Goal: Information Seeking & Learning: Learn about a topic

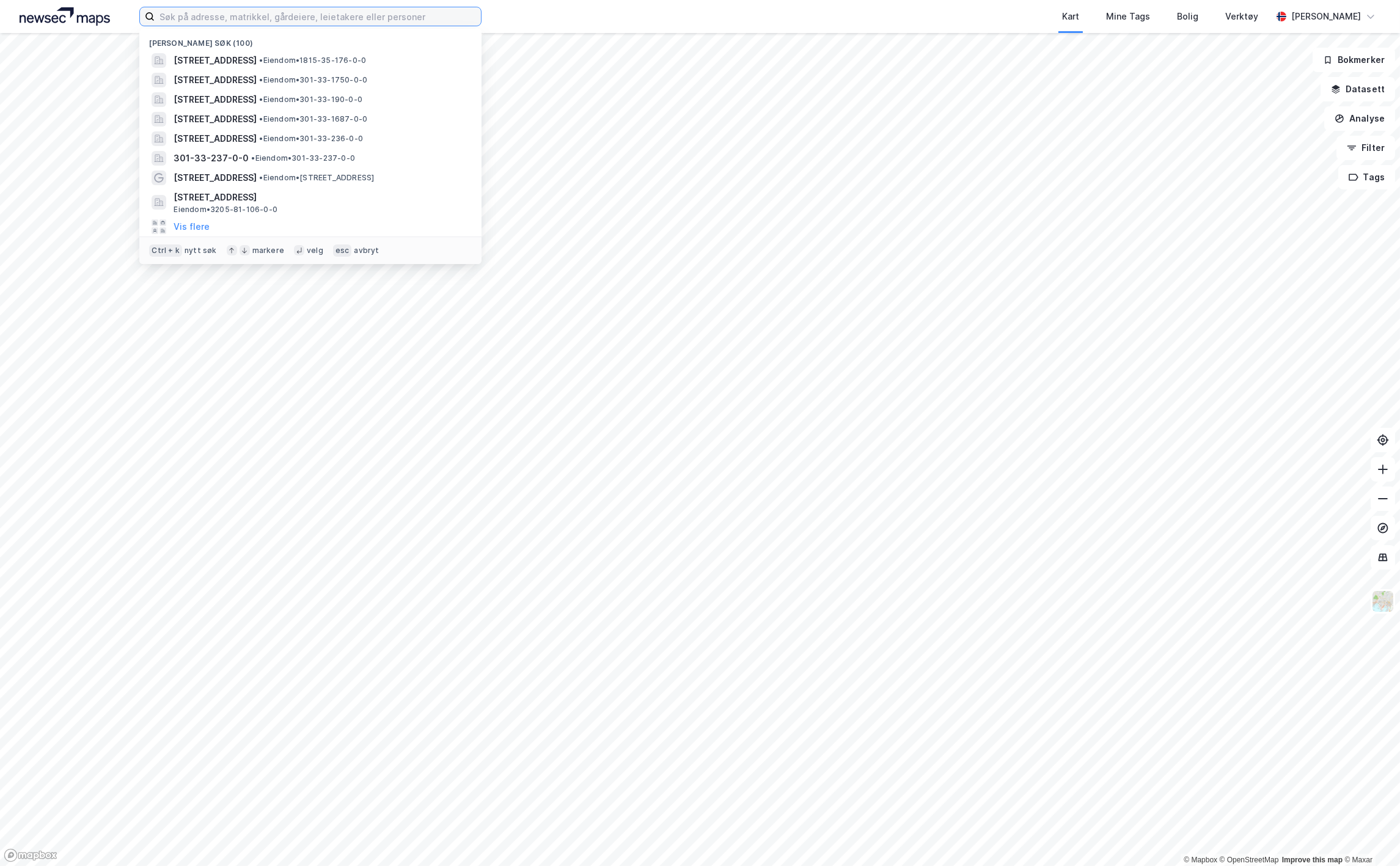
click at [233, 14] on input at bounding box center [318, 16] width 326 height 18
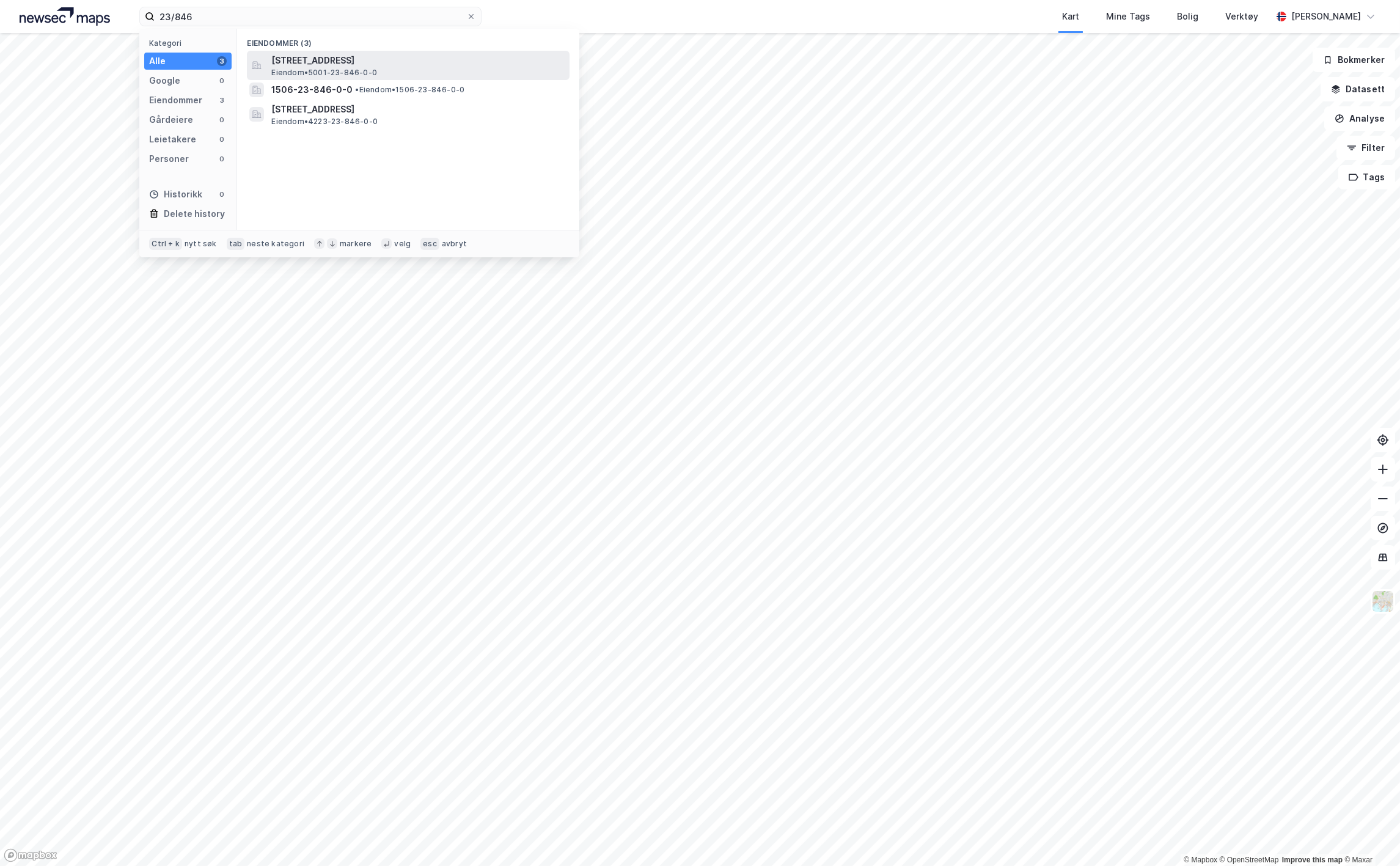
click at [273, 69] on span "Eiendom • 5001-23-846-0-0" at bounding box center [324, 73] width 106 height 10
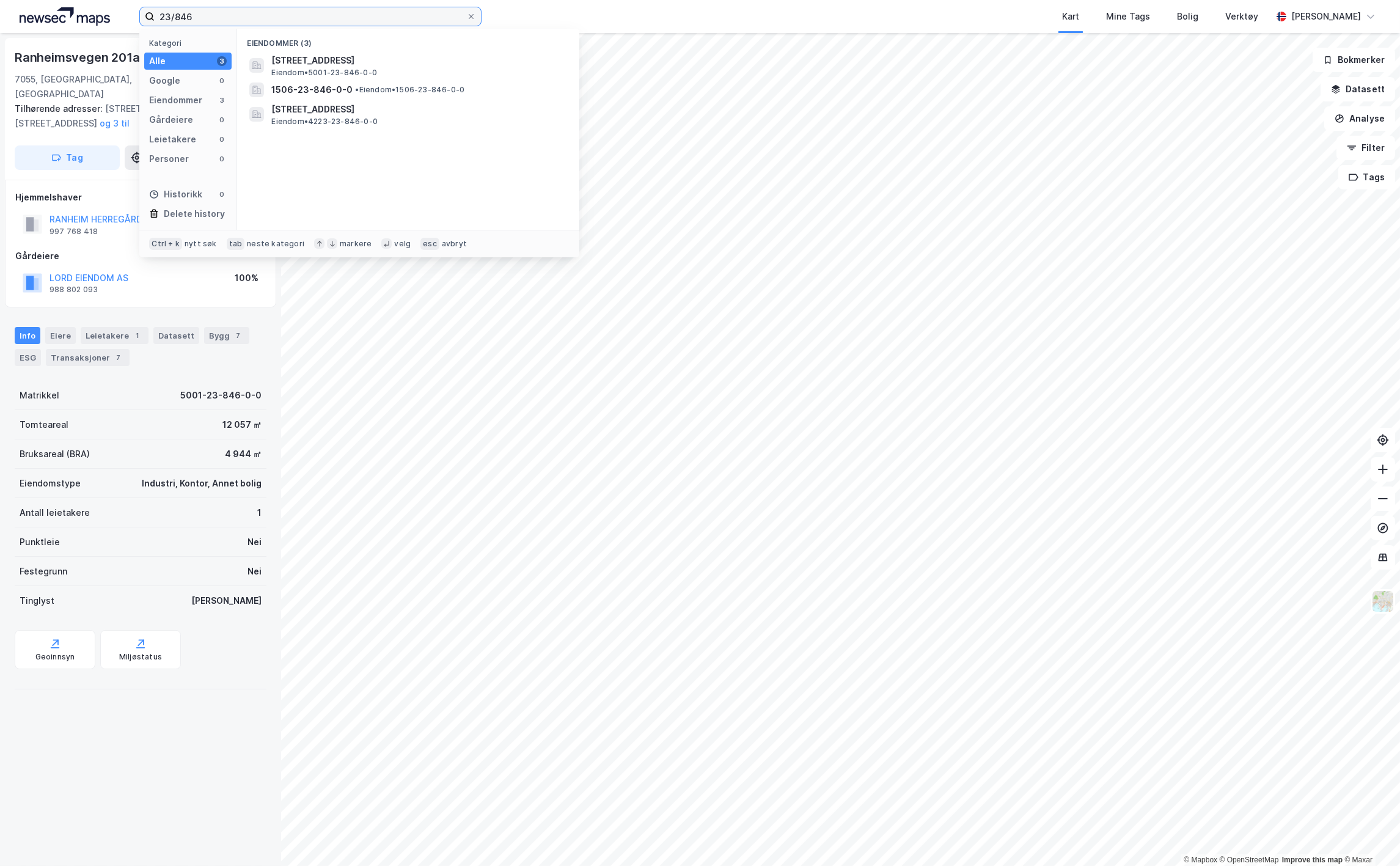
click at [206, 20] on input "23/846" at bounding box center [310, 16] width 312 height 18
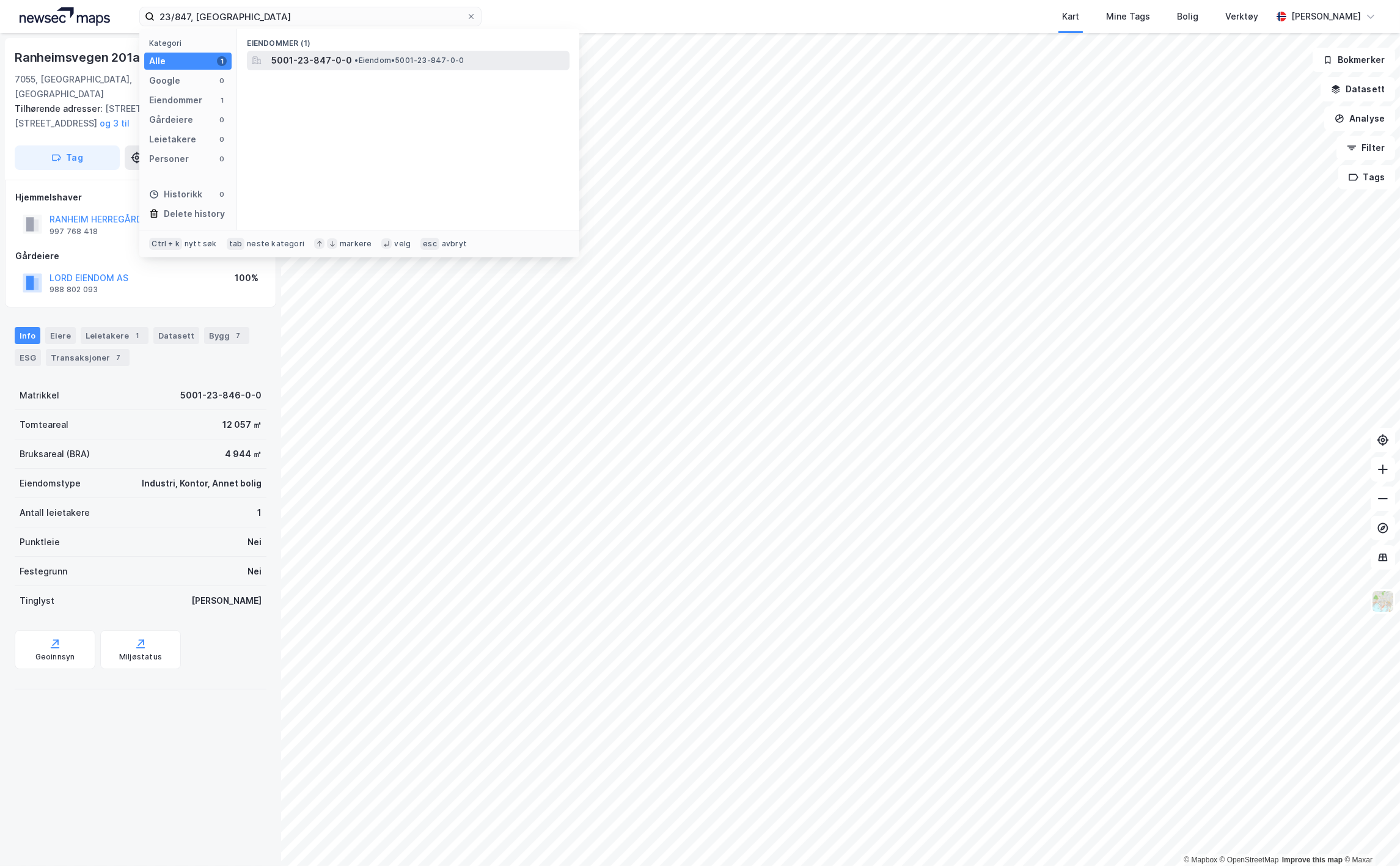
click at [345, 57] on span "5001-23-847-0-0" at bounding box center [312, 60] width 81 height 15
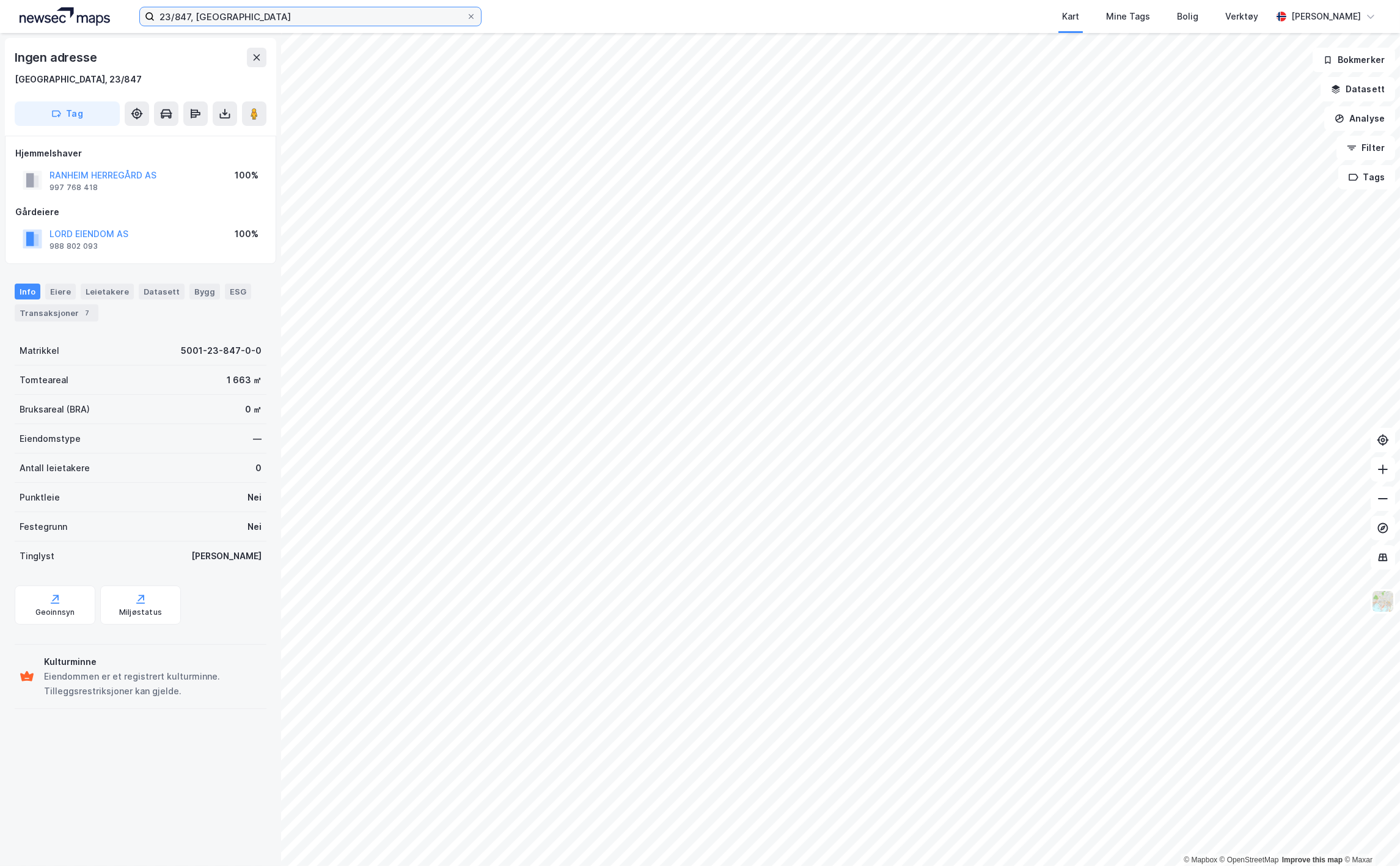
click at [191, 13] on input "23/847, [GEOGRAPHIC_DATA]" at bounding box center [310, 16] width 312 height 18
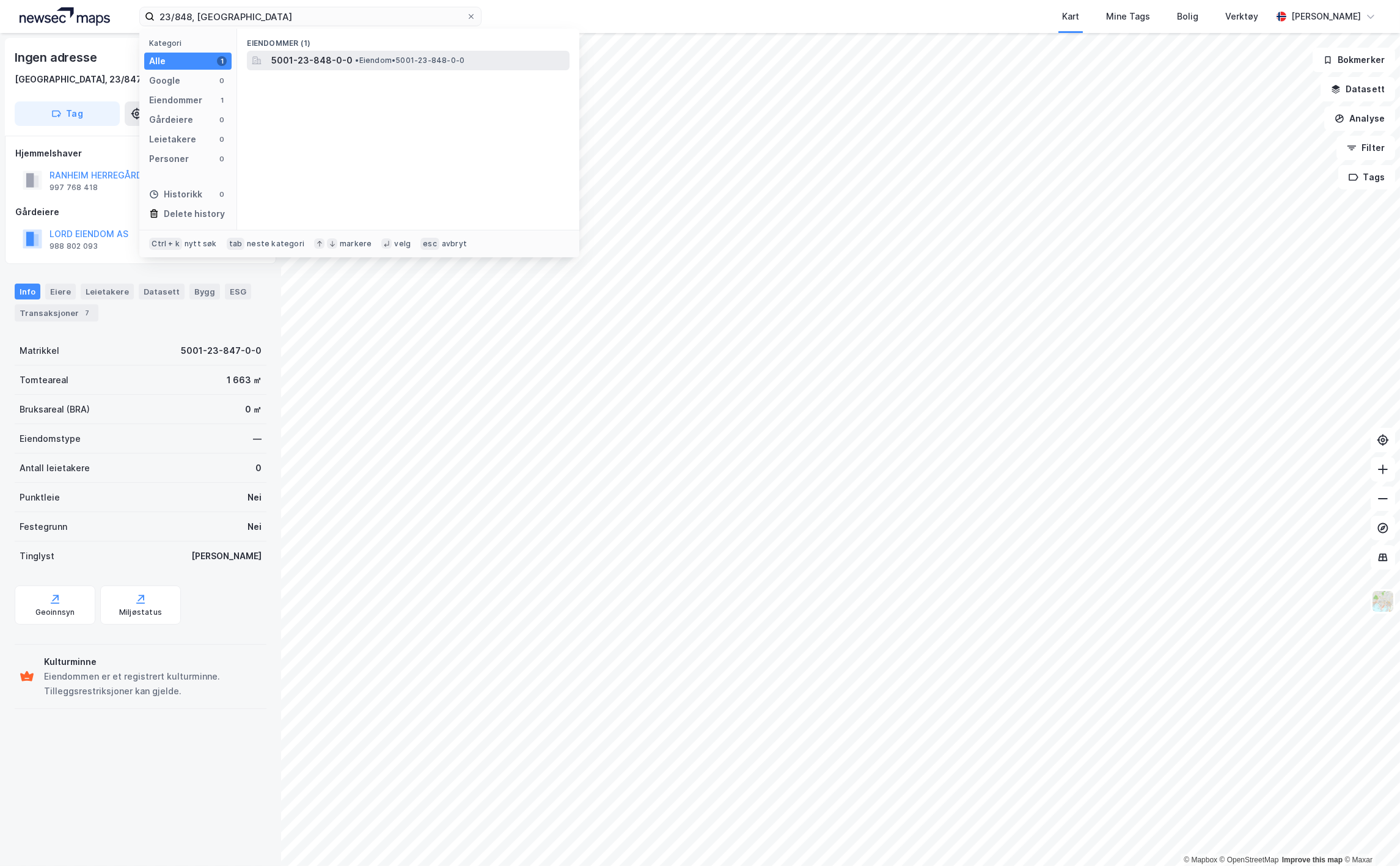
click at [284, 55] on span "5001-23-848-0-0" at bounding box center [312, 60] width 82 height 15
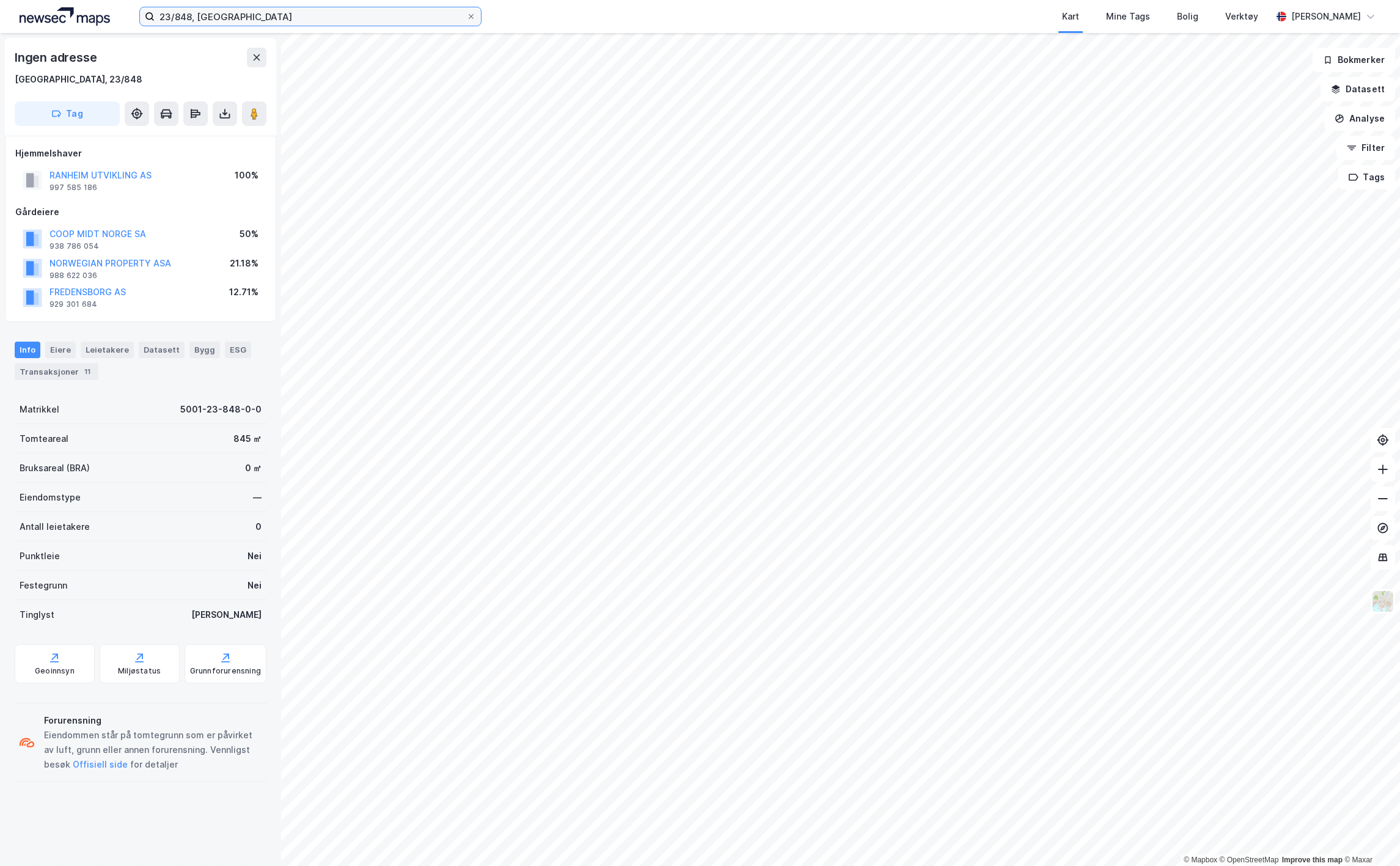
click at [188, 13] on input "23/848, [GEOGRAPHIC_DATA]" at bounding box center [310, 16] width 312 height 18
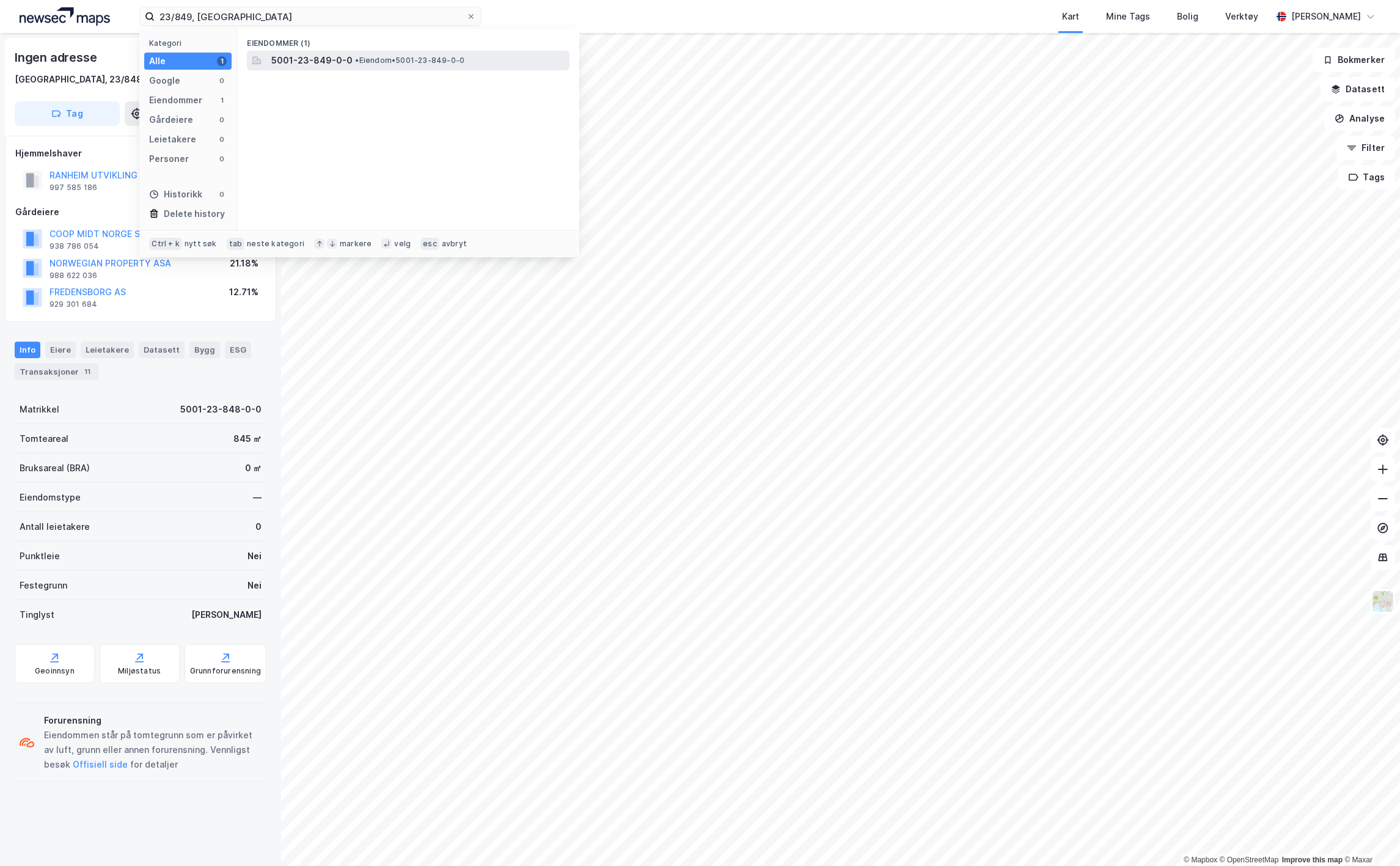
click at [289, 62] on span "5001-23-849-0-0" at bounding box center [312, 60] width 82 height 15
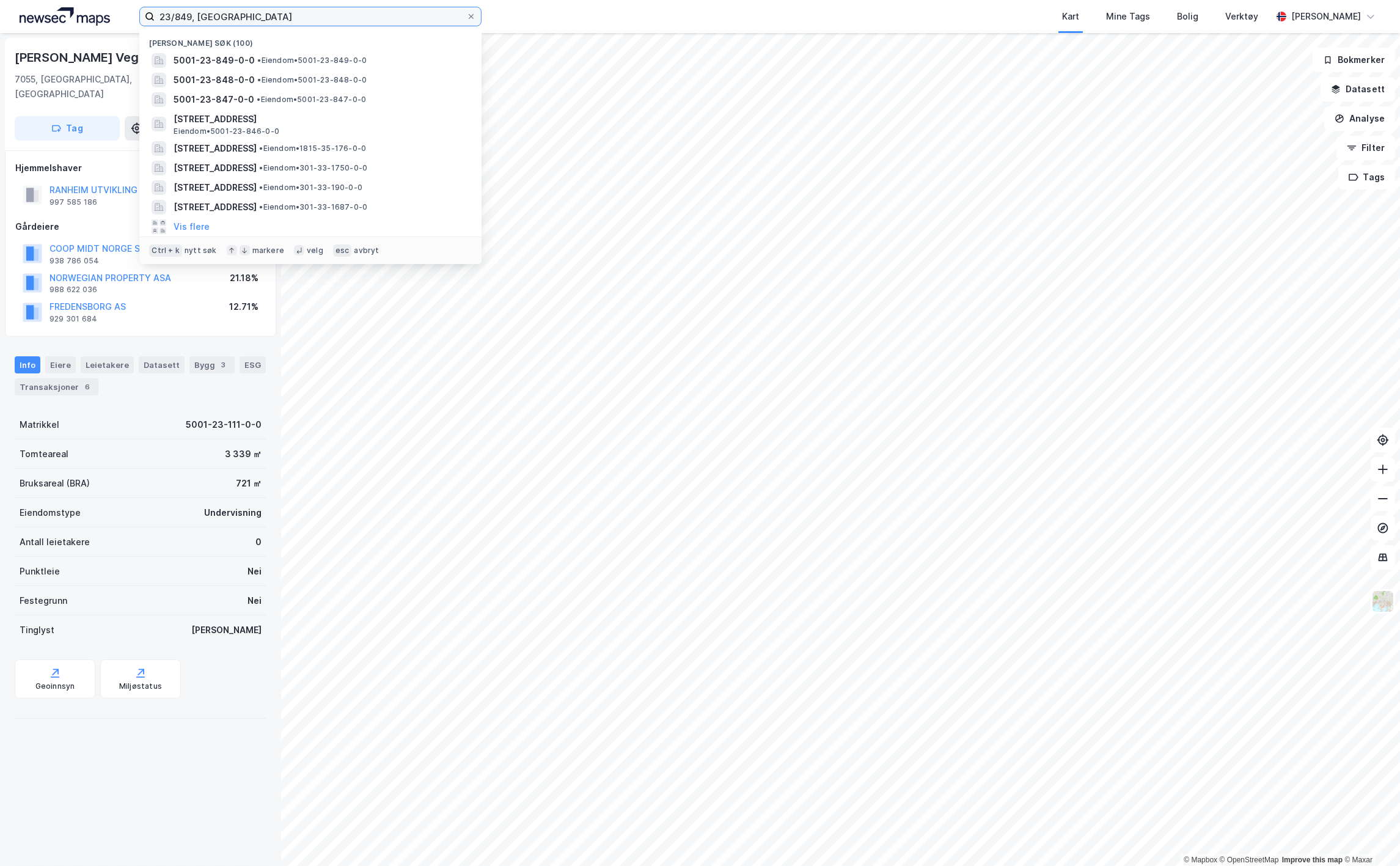
drag, startPoint x: 206, startPoint y: 16, endPoint x: 144, endPoint y: 9, distance: 62.4
click at [144, 9] on label "23/849, [GEOGRAPHIC_DATA]" at bounding box center [310, 16] width 342 height 20
click at [176, 15] on input "23/849, [GEOGRAPHIC_DATA]" at bounding box center [310, 16] width 312 height 18
drag, startPoint x: 190, startPoint y: 16, endPoint x: 153, endPoint y: 13, distance: 37.1
click at [155, 14] on input "23/849, [GEOGRAPHIC_DATA]" at bounding box center [310, 16] width 312 height 18
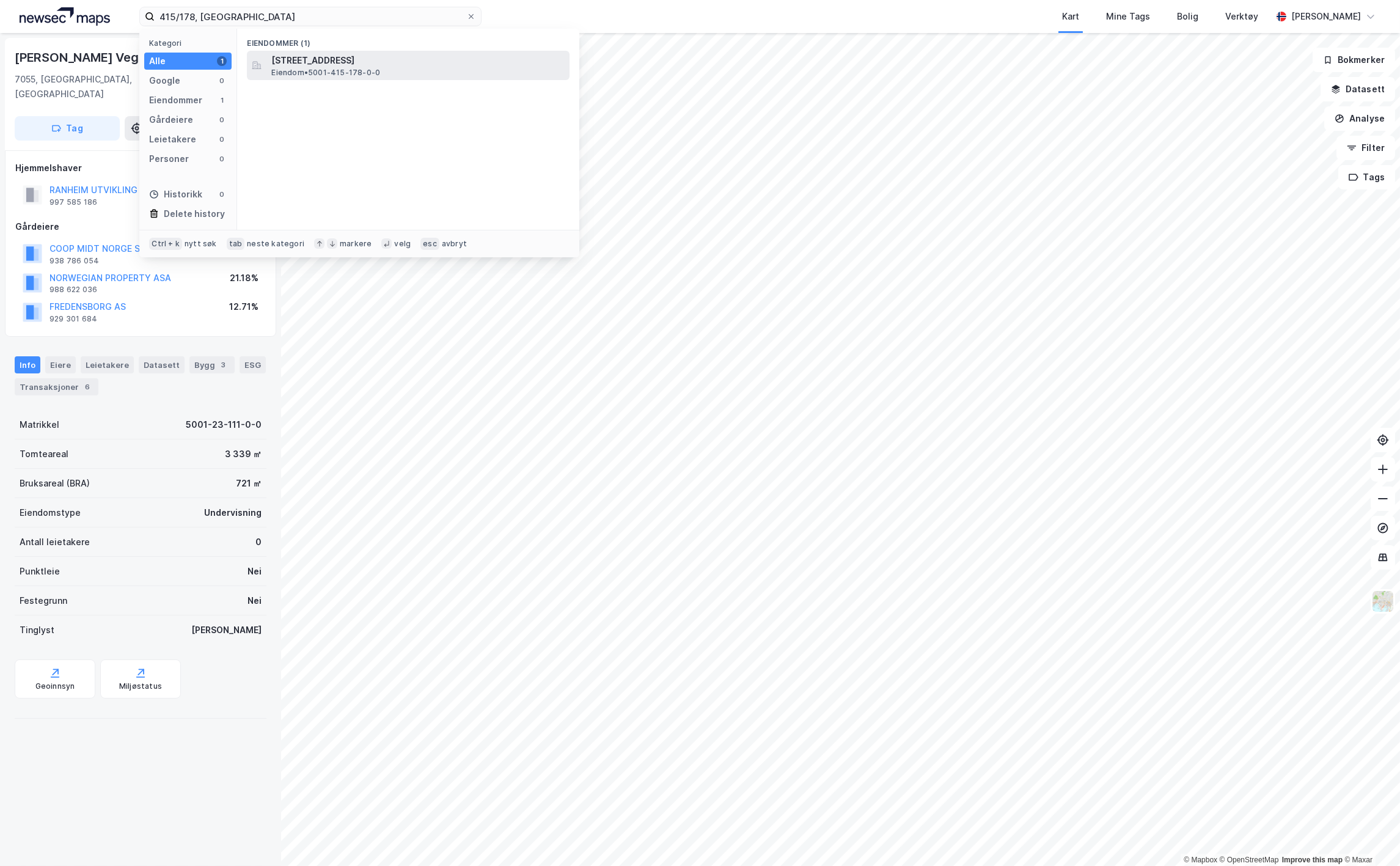
click at [388, 53] on span "[STREET_ADDRESS]" at bounding box center [418, 60] width 293 height 15
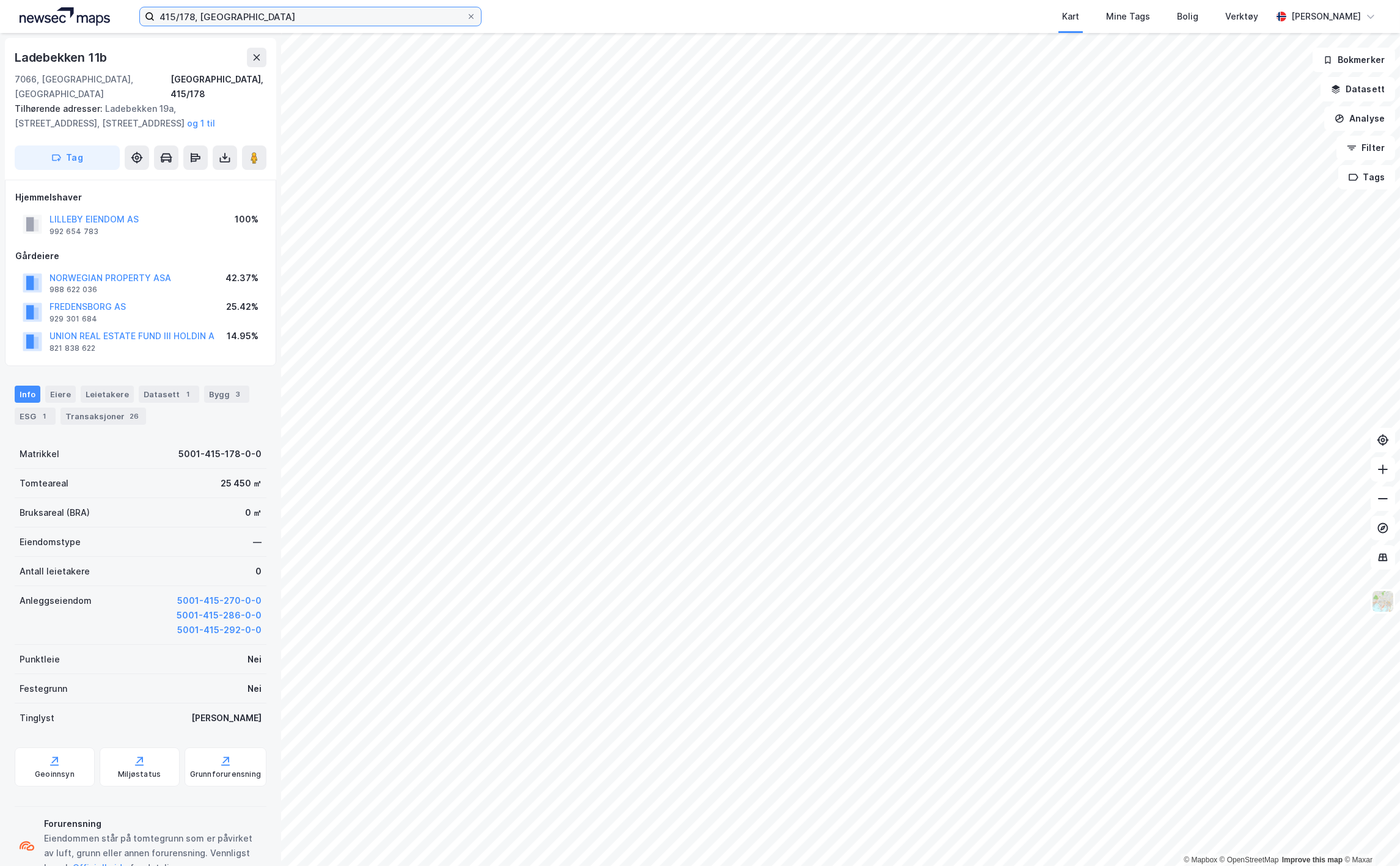
click at [189, 13] on input "415/178, [GEOGRAPHIC_DATA]" at bounding box center [310, 16] width 312 height 18
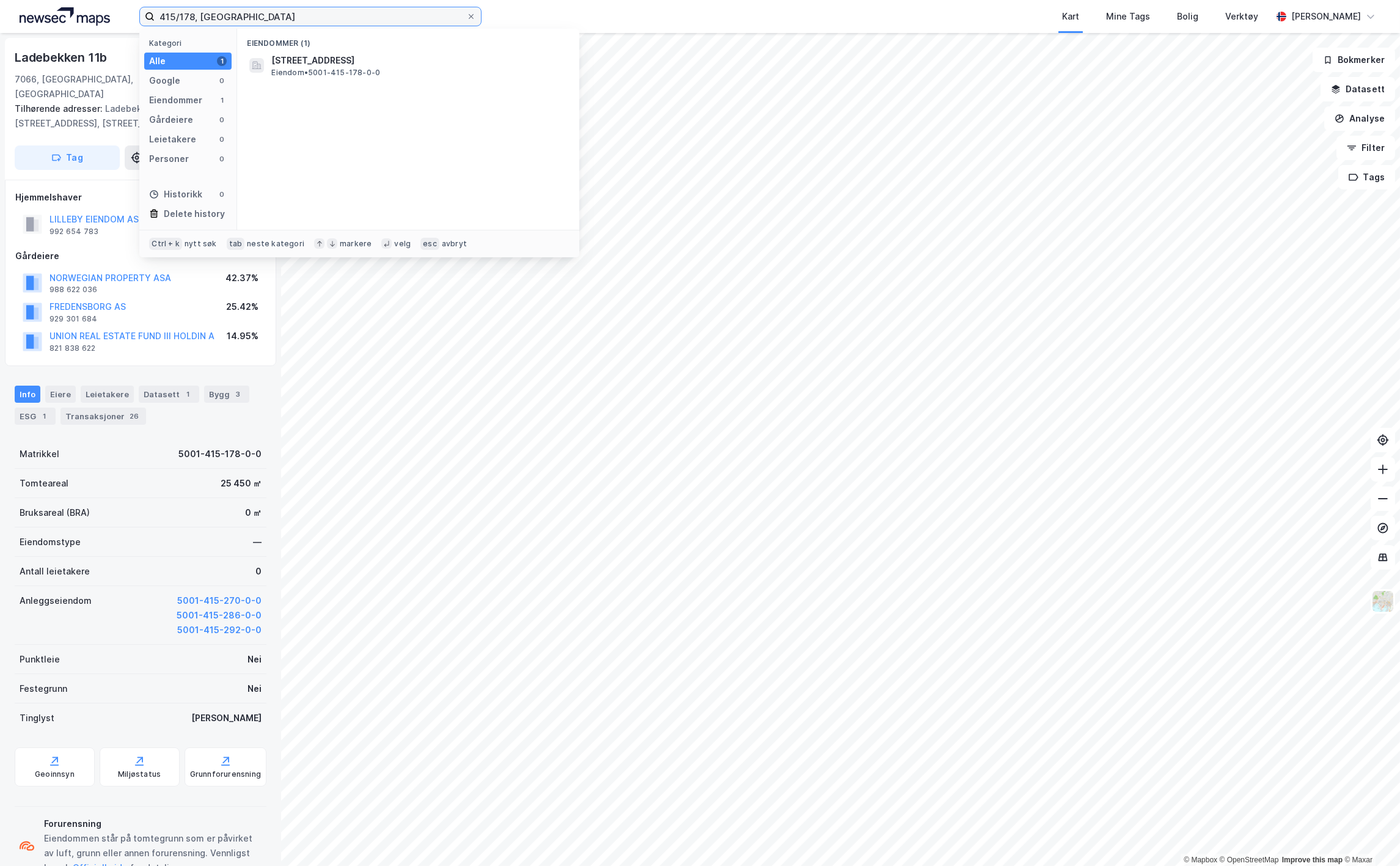
click at [189, 13] on input "415/178, [GEOGRAPHIC_DATA]" at bounding box center [310, 16] width 312 height 18
type input "415/284, [GEOGRAPHIC_DATA]"
click at [349, 50] on div "Eiendommer (1) 5001-415-284-0-0 • Eiendom • 5001-415-284-0-0" at bounding box center [408, 130] width 342 height 201
drag, startPoint x: 349, startPoint y: 50, endPoint x: 347, endPoint y: 57, distance: 7.3
click at [347, 57] on span "5001-415-284-0-0" at bounding box center [314, 60] width 85 height 15
